Goal: Contribute content: Contribute content

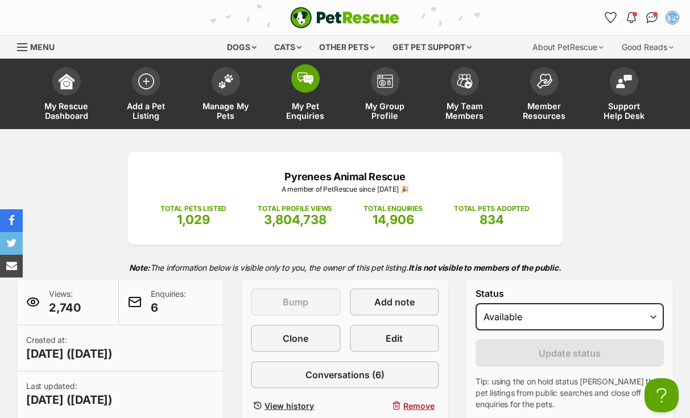
click at [311, 87] on span at bounding box center [305, 78] width 28 height 28
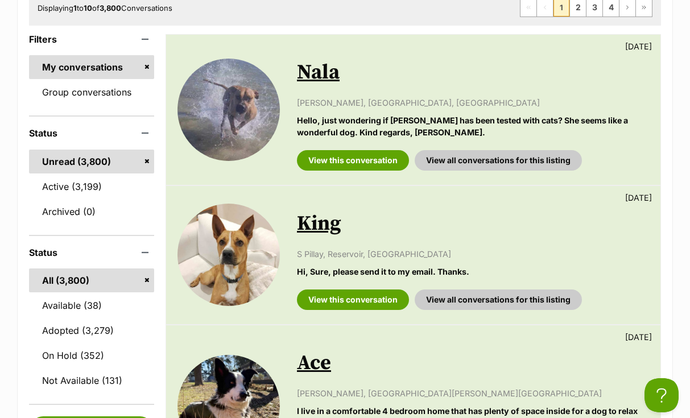
scroll to position [221, 0]
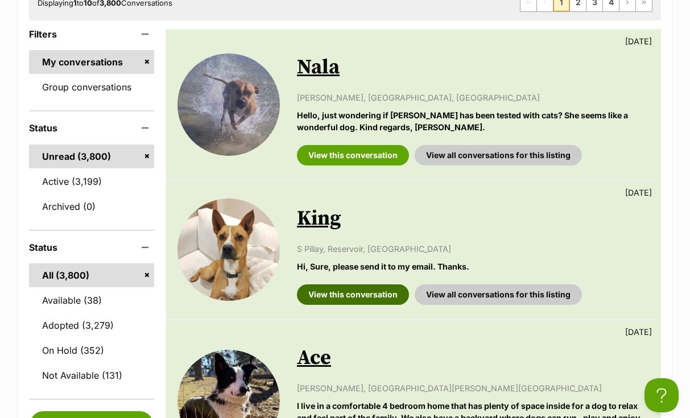
click at [341, 292] on link "View this conversation" at bounding box center [353, 294] width 112 height 20
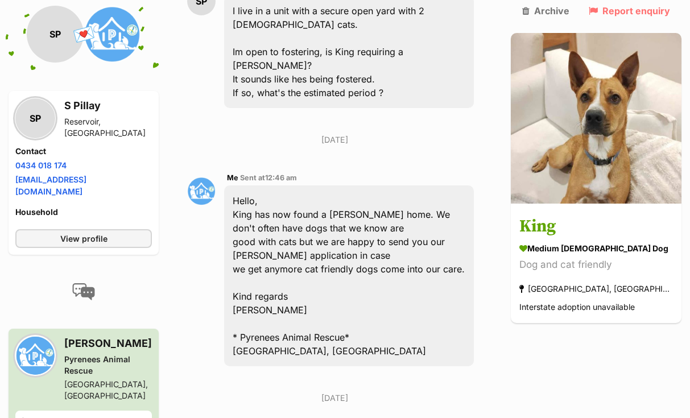
scroll to position [346, 0]
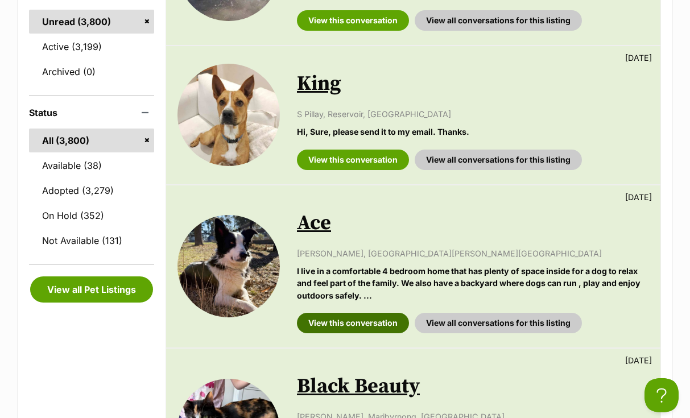
click at [333, 320] on link "View this conversation" at bounding box center [353, 323] width 112 height 20
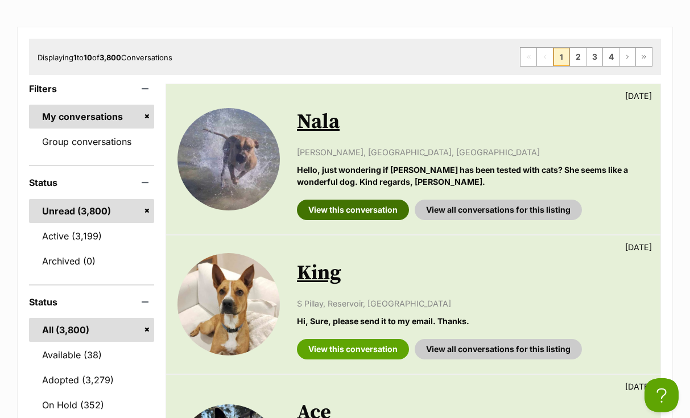
click at [353, 208] on link "View this conversation" at bounding box center [353, 210] width 112 height 20
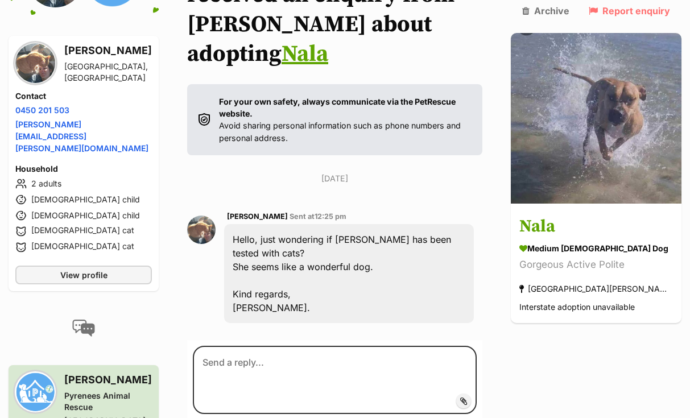
scroll to position [201, 0]
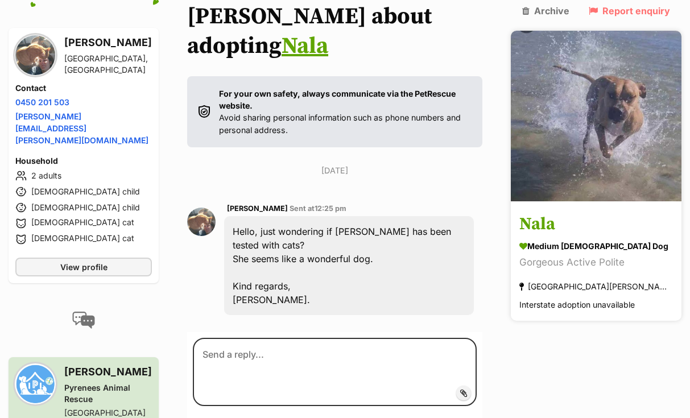
click at [574, 212] on h3 "Nala" at bounding box center [596, 225] width 154 height 26
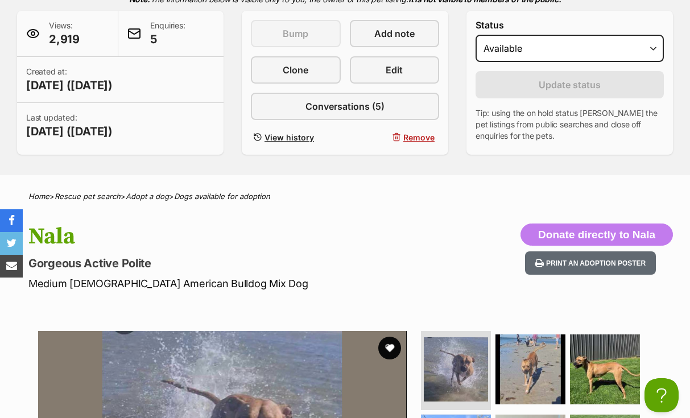
scroll to position [262, 0]
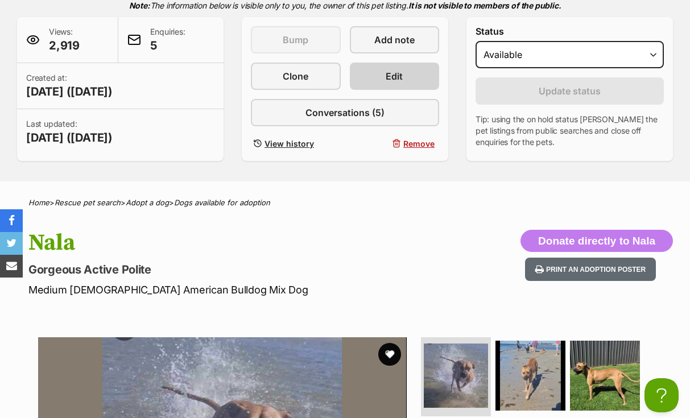
click at [415, 77] on link "Edit" at bounding box center [395, 76] width 90 height 27
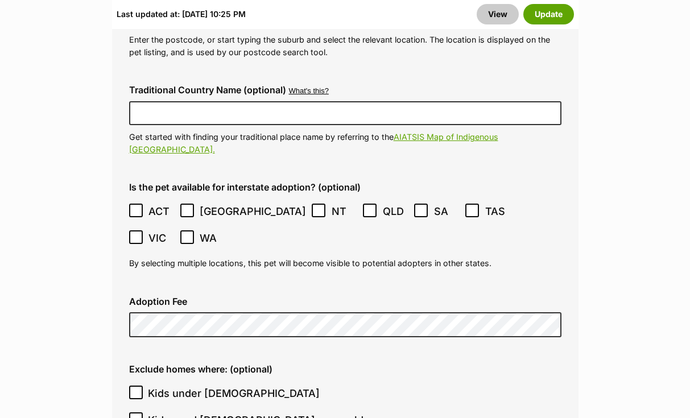
scroll to position [3228, 0]
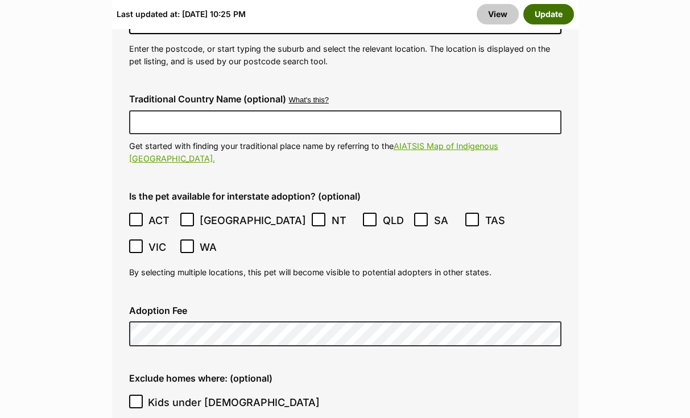
click at [562, 12] on button "Update" at bounding box center [548, 14] width 51 height 20
